Goal: Find specific page/section: Find specific page/section

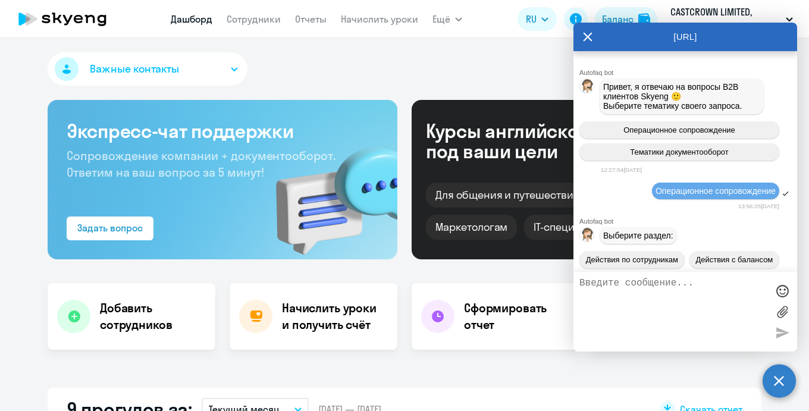
select select "30"
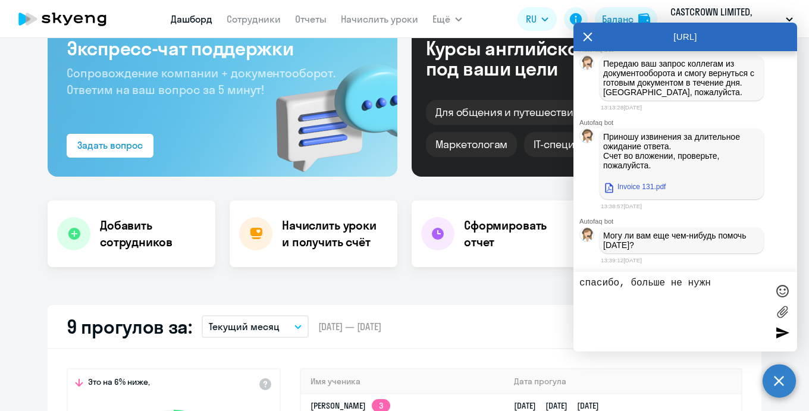
type textarea "спасибо, больше не нужно"
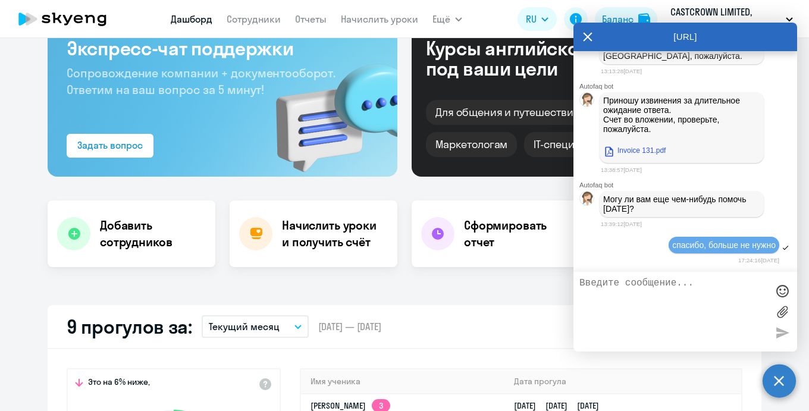
scroll to position [19934, 0]
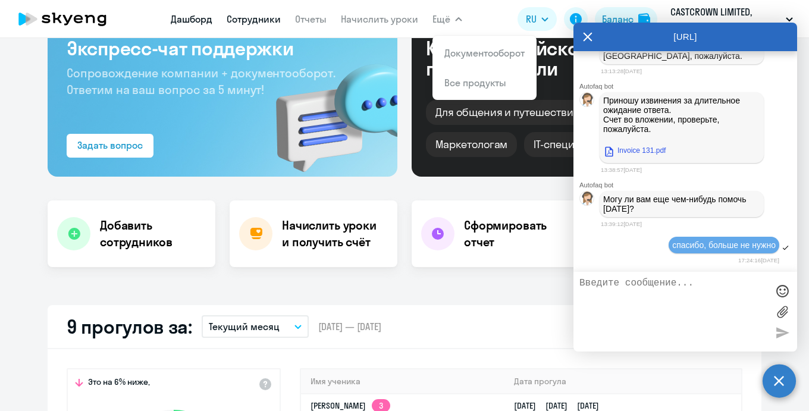
click at [260, 24] on link "Сотрудники" at bounding box center [254, 19] width 54 height 12
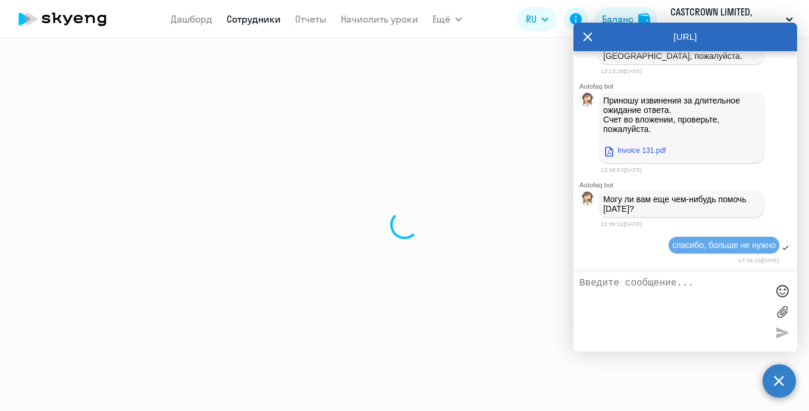
select select "30"
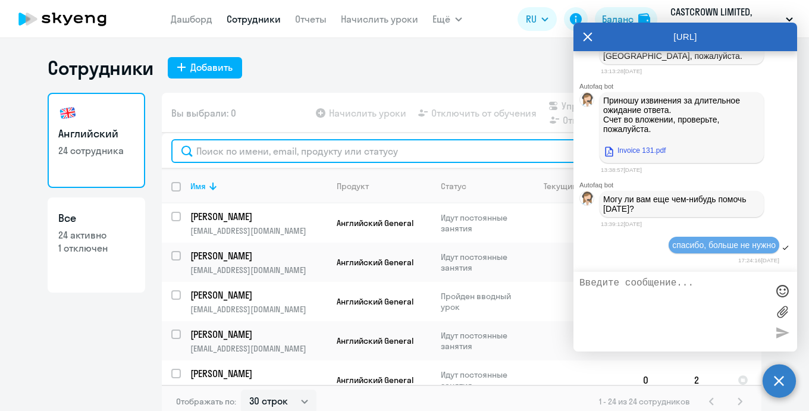
click at [235, 155] on input "text" at bounding box center [461, 151] width 580 height 24
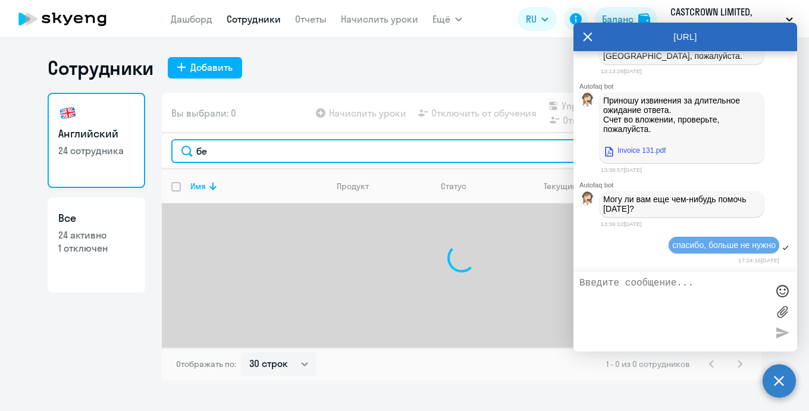
type input "б"
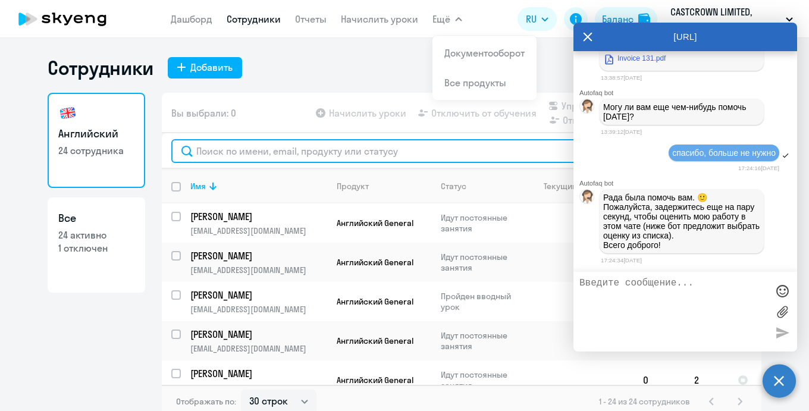
scroll to position [20182, 0]
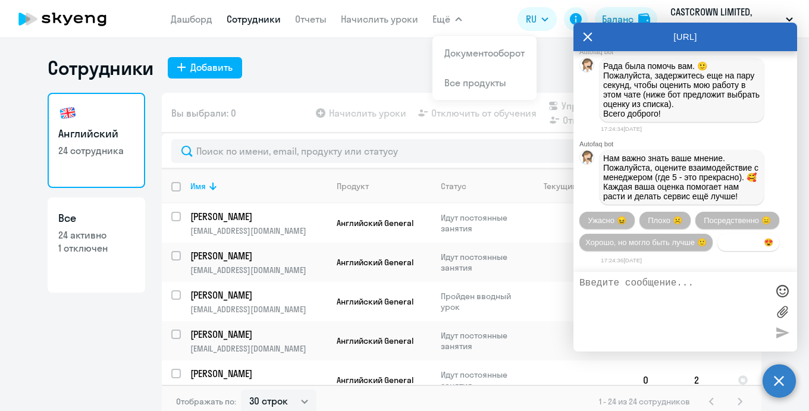
click at [744, 244] on span "Прекрасно 😍" at bounding box center [748, 242] width 50 height 9
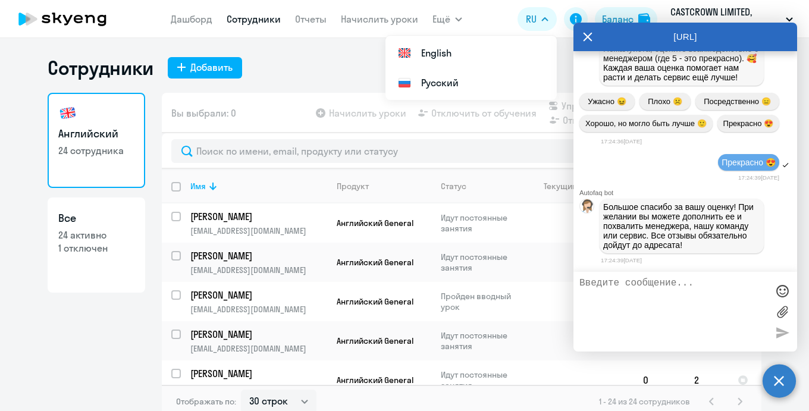
scroll to position [20307, 0]
click at [589, 34] on icon at bounding box center [588, 37] width 10 height 29
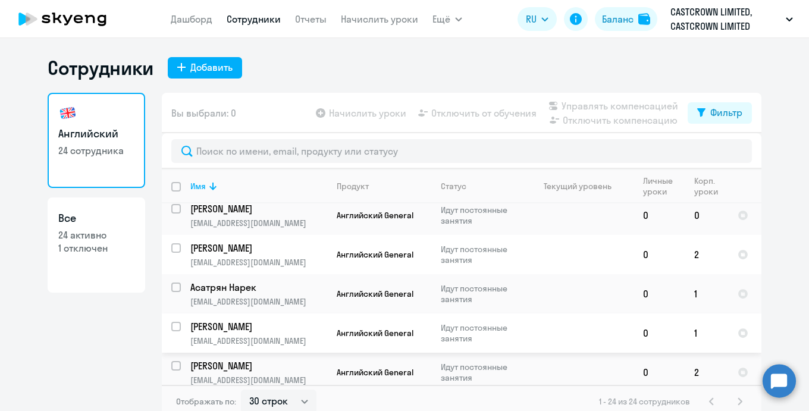
scroll to position [7, 0]
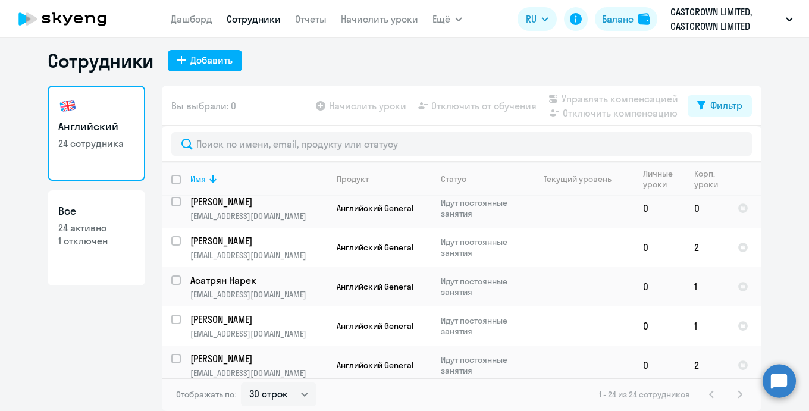
click at [775, 378] on circle at bounding box center [778, 380] width 33 height 33
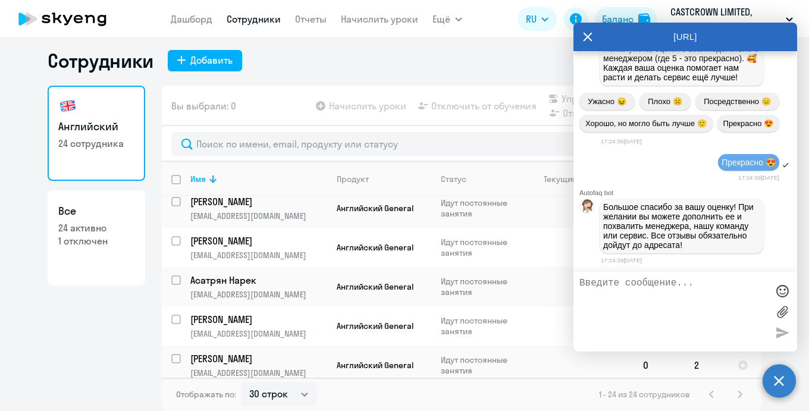
scroll to position [19893, 0]
